Goal: Task Accomplishment & Management: Use online tool/utility

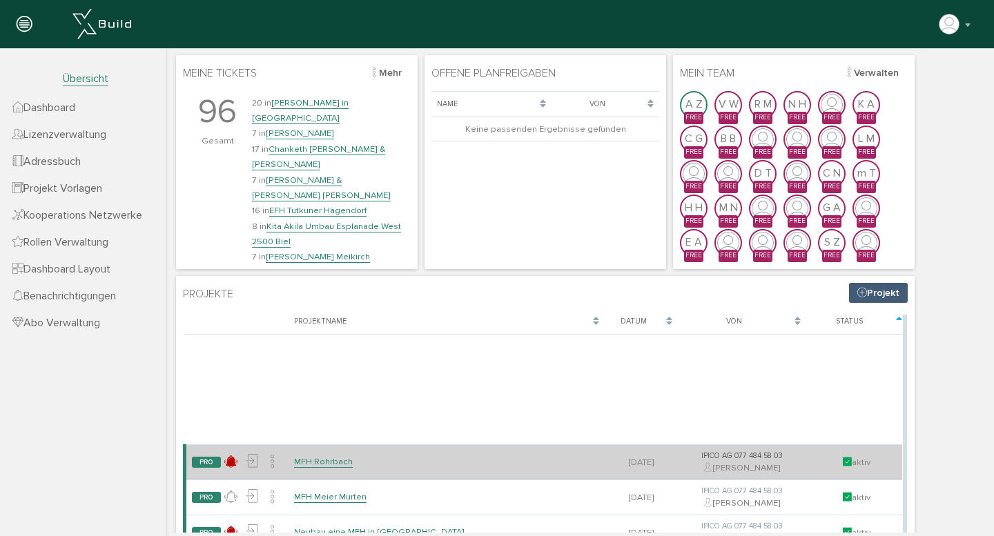
click at [313, 460] on link "MFH Rohrbach" at bounding box center [323, 462] width 59 height 12
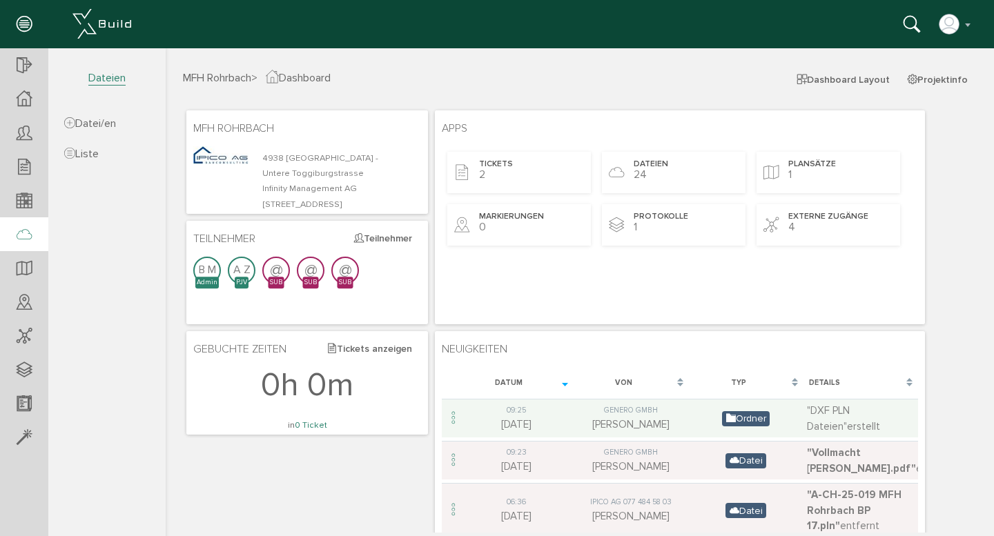
click at [29, 232] on icon at bounding box center [24, 235] width 15 height 19
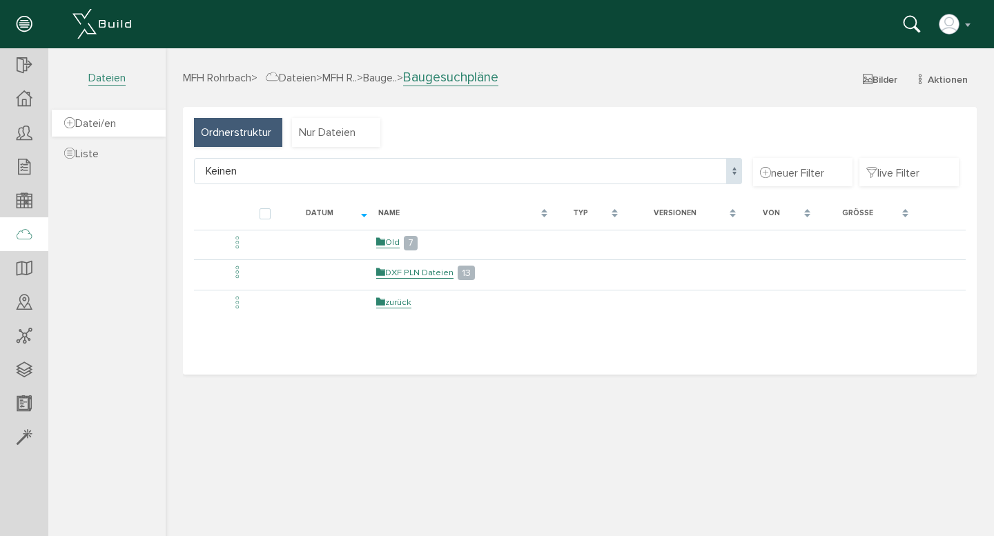
click at [108, 127] on span "Datei/en" at bounding box center [90, 124] width 52 height 14
select select "D-6895f3995f6e88_27695643"
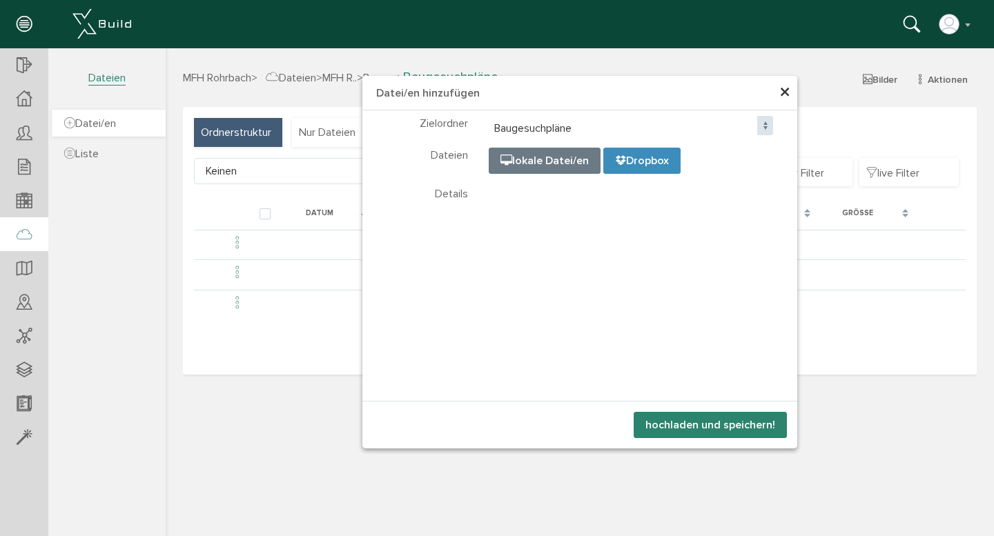
select select "D-6895f3995f6e88_27695643"
click at [785, 91] on span "×" at bounding box center [784, 92] width 11 height 27
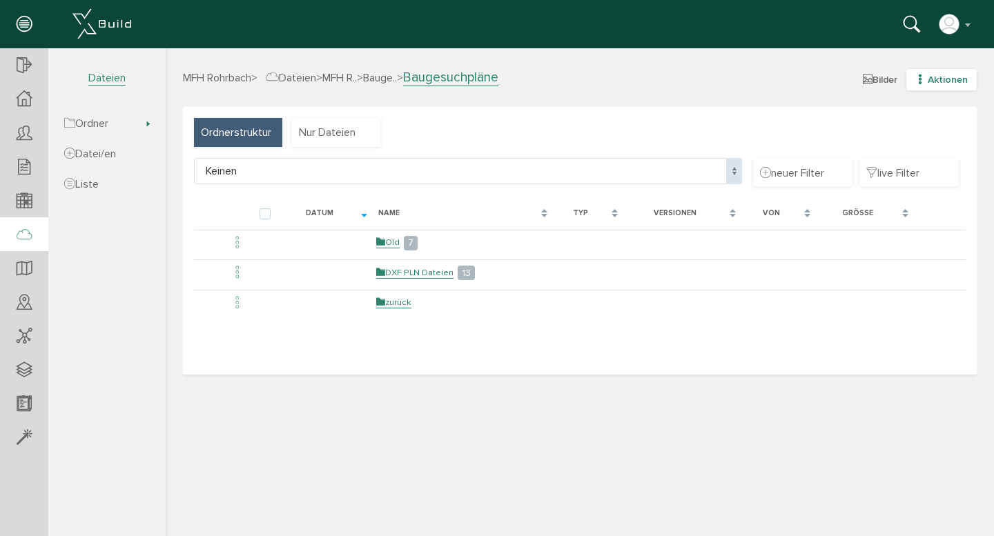
click at [921, 79] on icon "button" at bounding box center [920, 80] width 10 height 12
click at [914, 125] on link "neue Datei/en" at bounding box center [931, 125] width 109 height 21
select select "D-6895f3995f6e88_27695643"
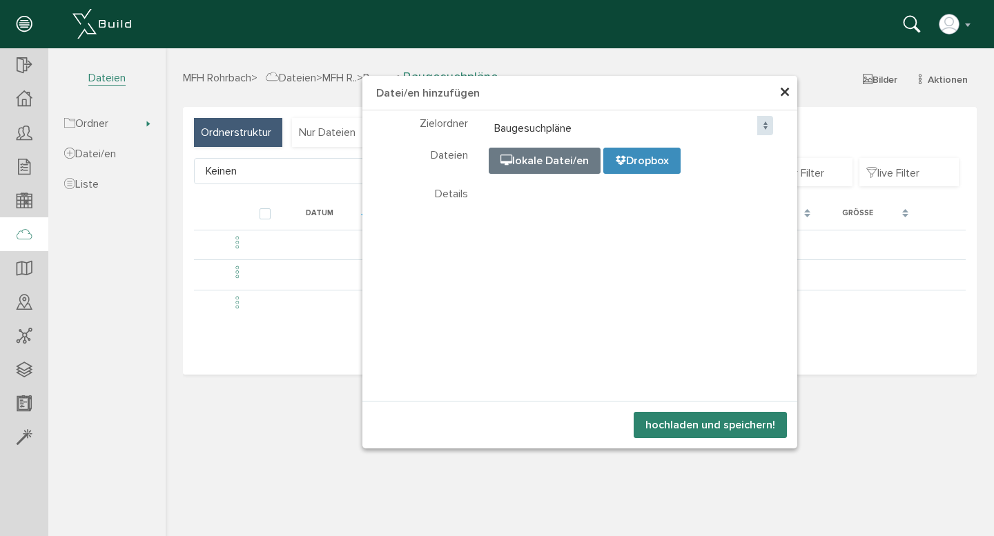
select select "D-6895f3995f6e88_27695643"
click at [635, 158] on span "Dropbox" at bounding box center [642, 161] width 54 height 14
click at [553, 162] on input "file" at bounding box center [834, 217] width 690 height 138
type input "C:\fakepath\A01 Situation-Rohrbach Abbruch-25-08-28.pdf"
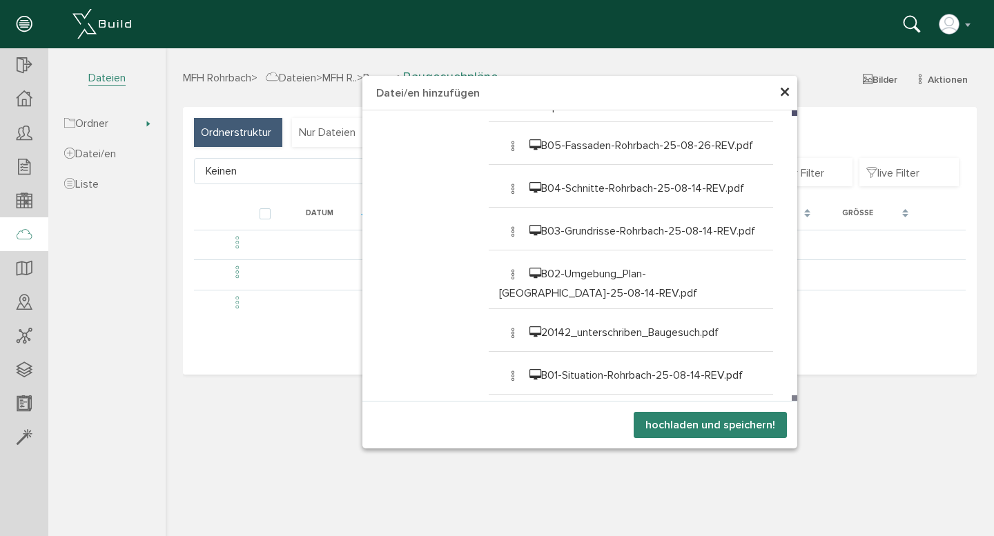
click at [720, 427] on button "hochladen und speichern!" at bounding box center [709, 425] width 153 height 26
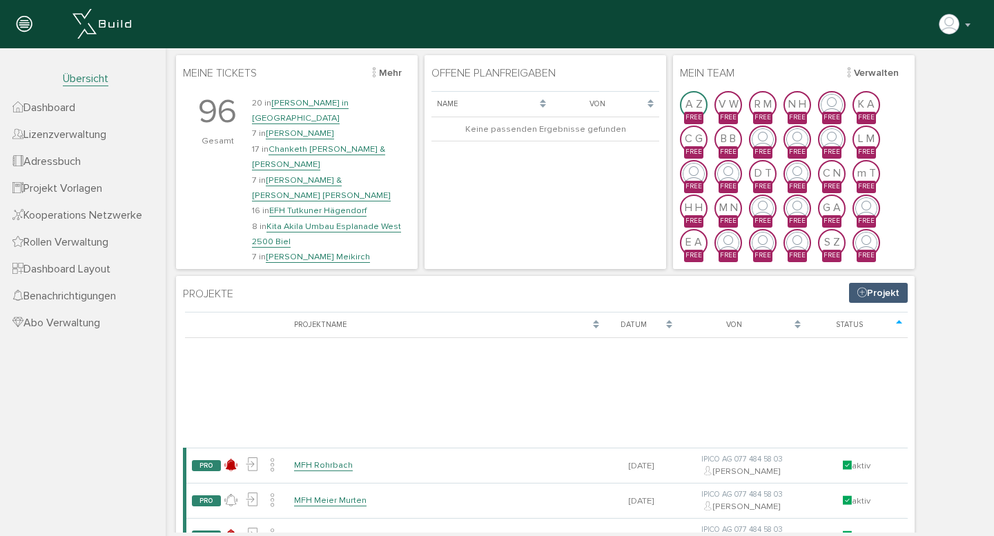
click at [70, 113] on span "Dashboard" at bounding box center [43, 108] width 63 height 14
click at [320, 251] on link "[PERSON_NAME] Meikirch" at bounding box center [318, 257] width 104 height 12
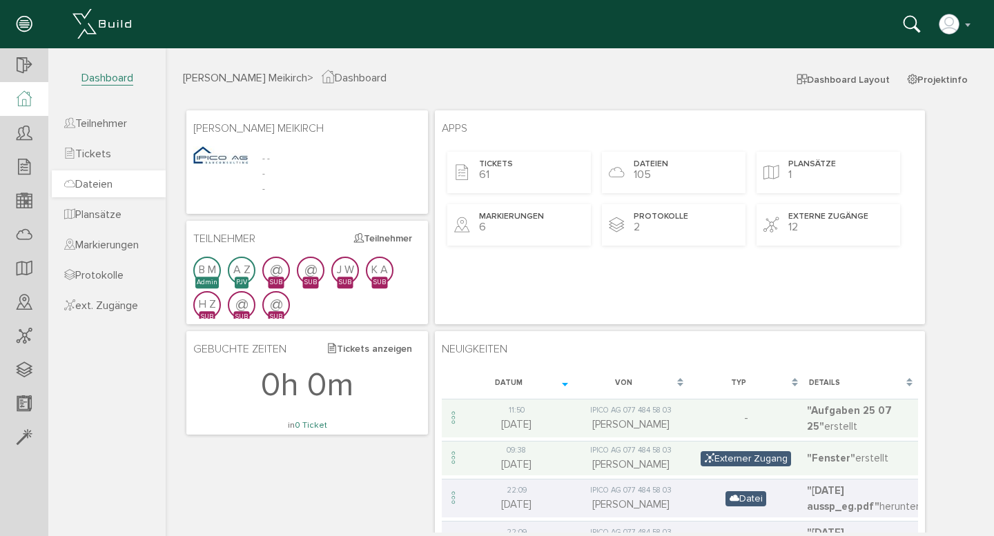
click at [112, 184] on span "Dateien" at bounding box center [88, 184] width 48 height 14
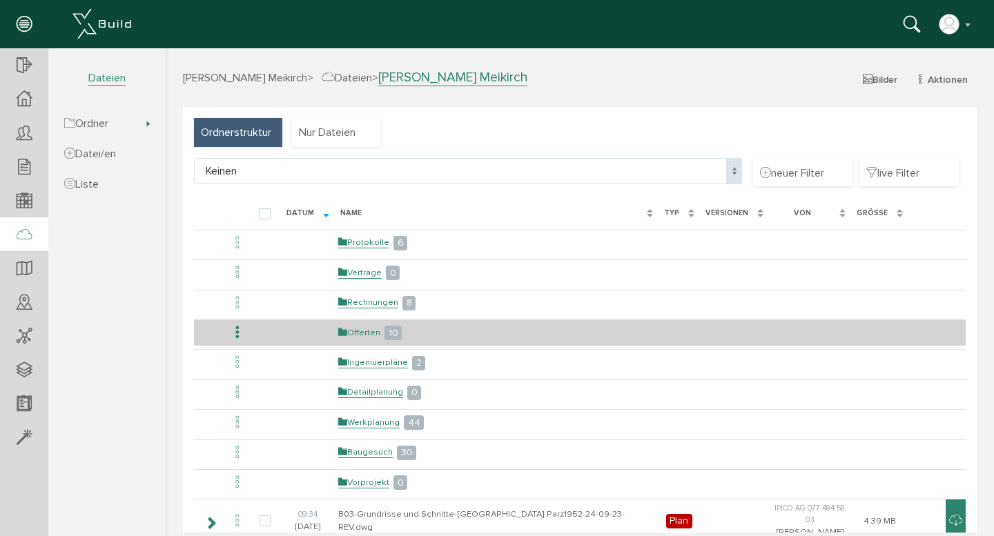
click at [360, 328] on link "Offerten" at bounding box center [359, 333] width 42 height 12
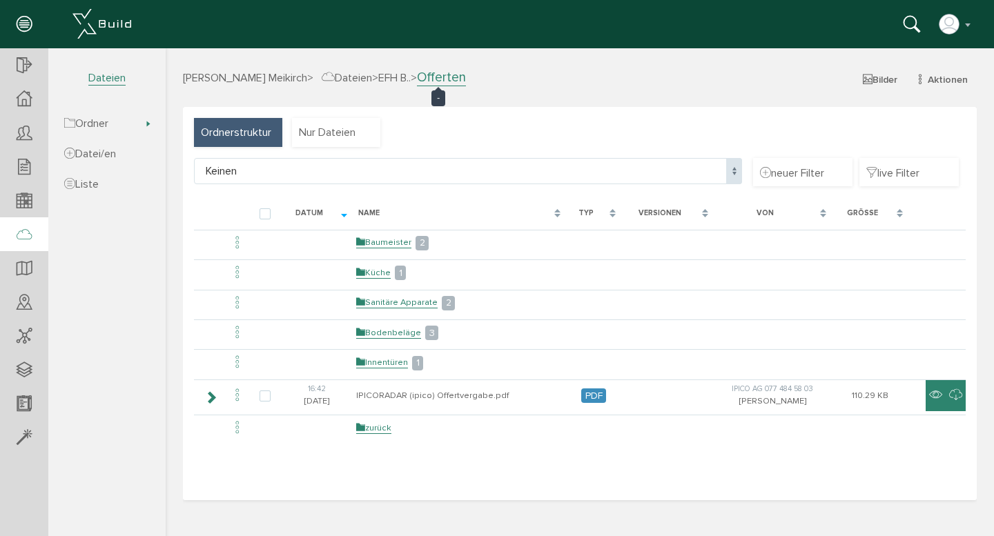
click at [411, 77] on span "EFH B.." at bounding box center [394, 78] width 32 height 14
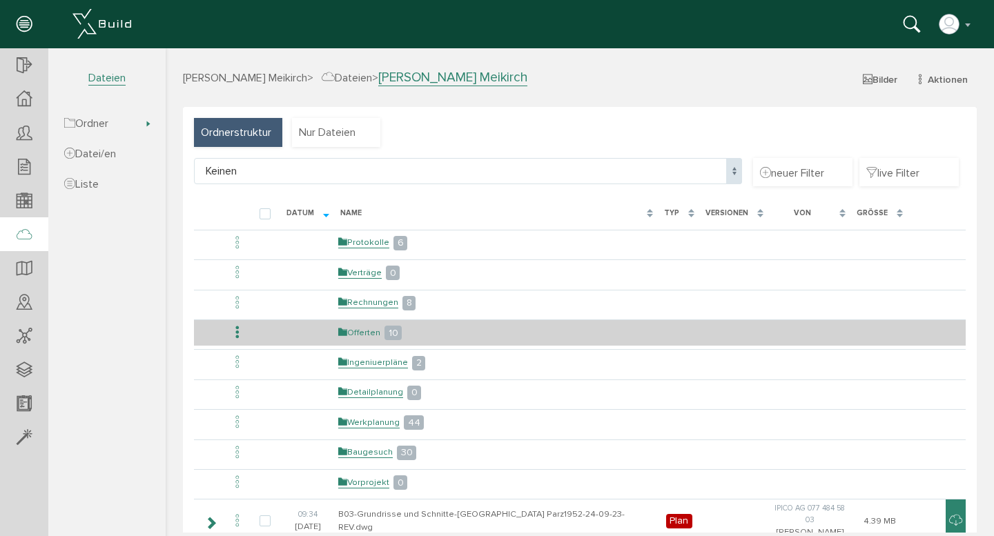
click at [366, 333] on link "Offerten" at bounding box center [359, 333] width 42 height 12
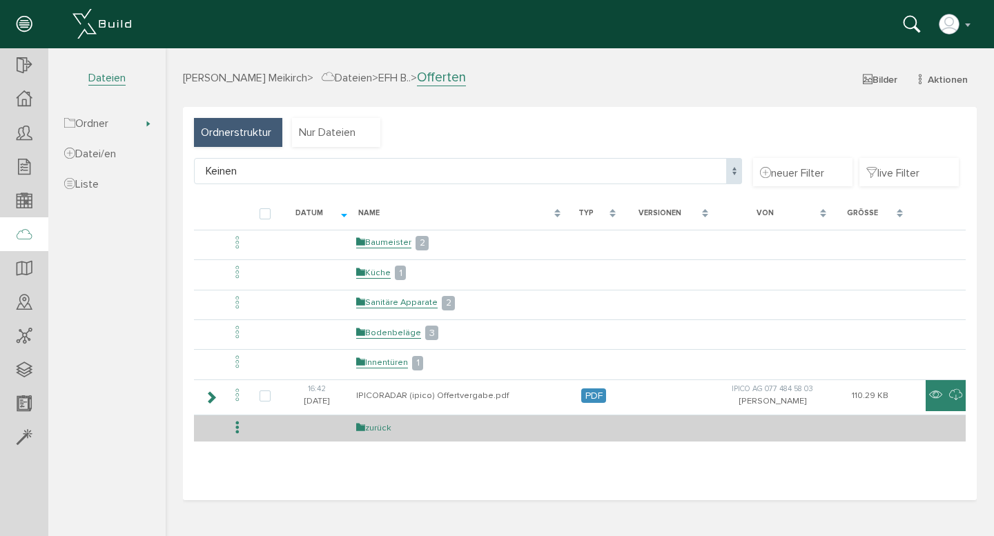
click at [364, 430] on link "zurück" at bounding box center [373, 428] width 35 height 12
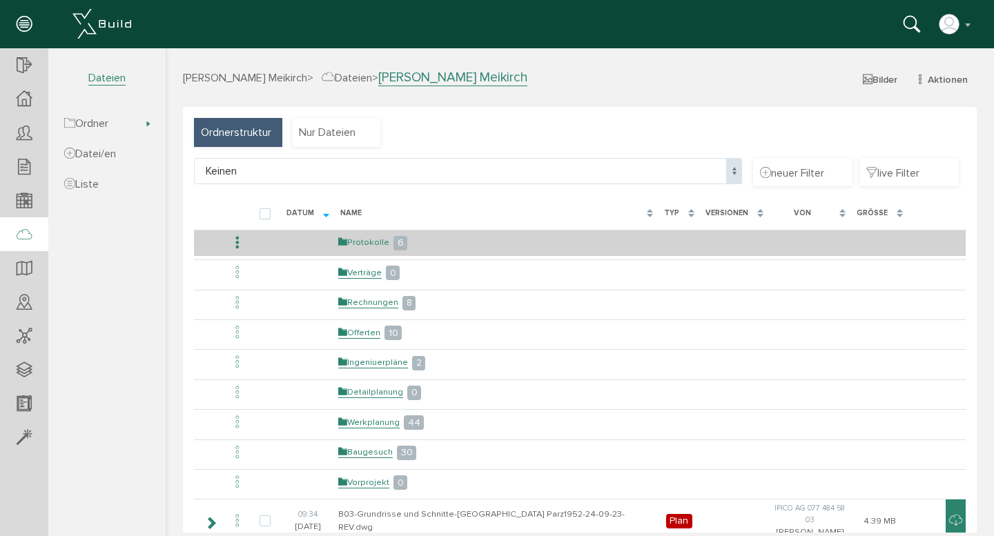
click at [365, 244] on link "Protokolle" at bounding box center [363, 243] width 51 height 12
